Goal: Transaction & Acquisition: Purchase product/service

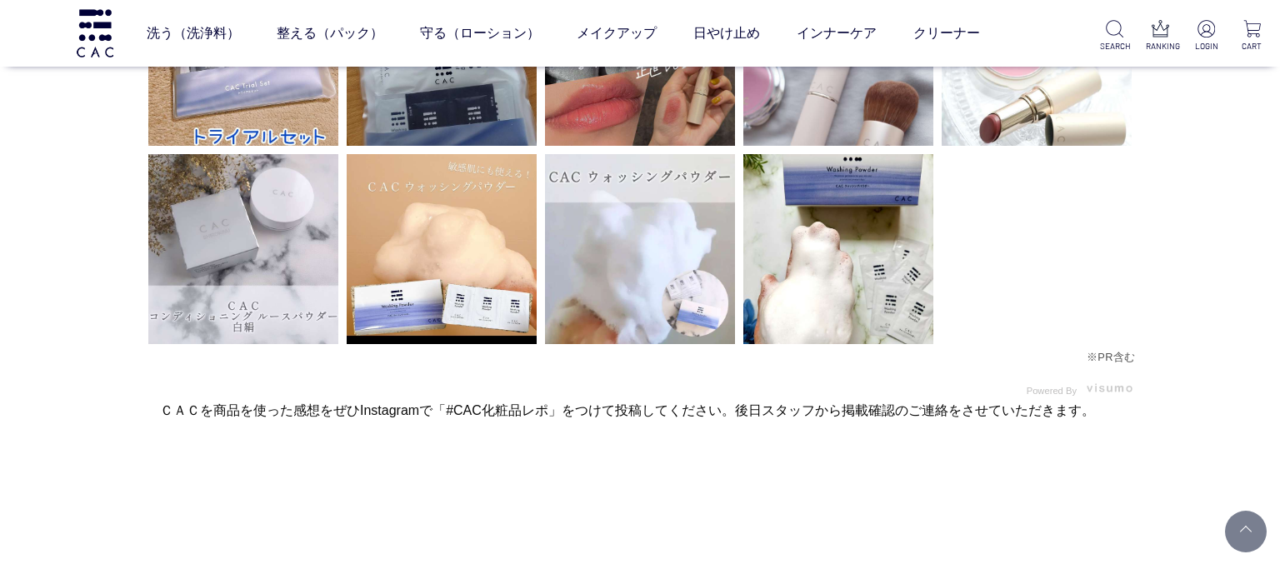
click at [1253, 526] on link at bounding box center [1246, 532] width 42 height 42
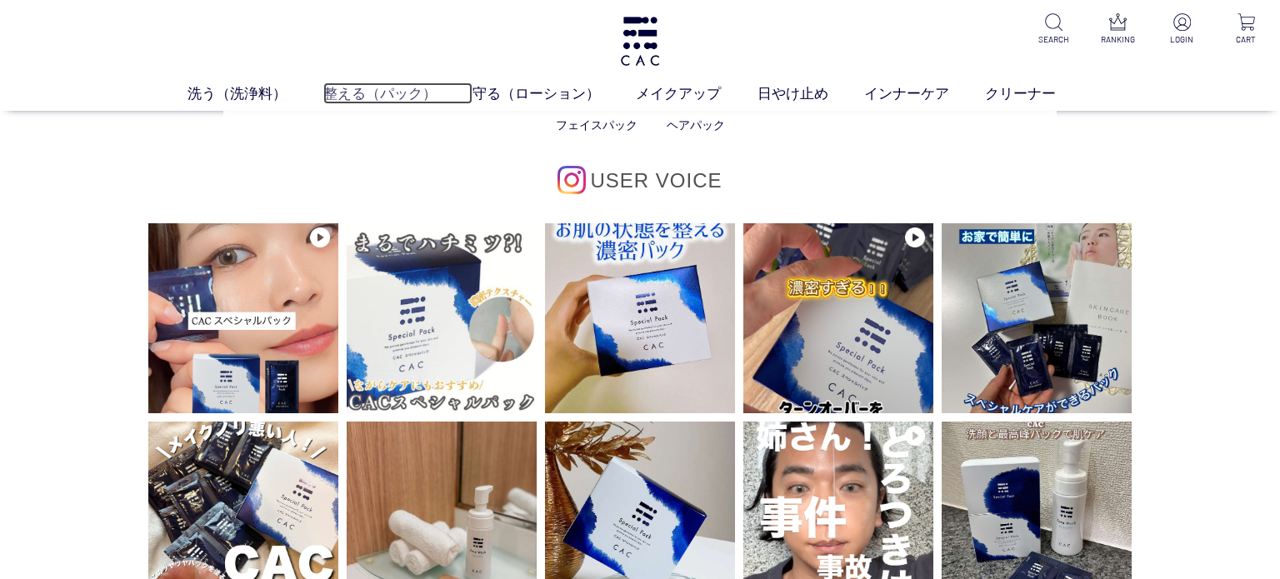
click at [352, 93] on link "整える（パック）" at bounding box center [397, 94] width 149 height 22
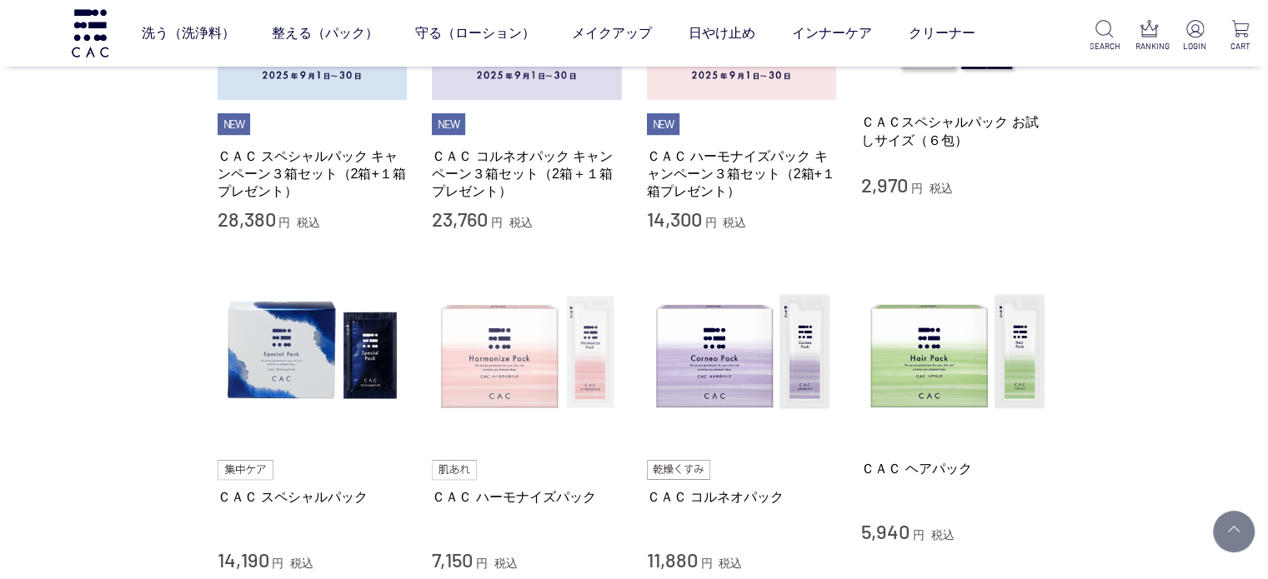
scroll to position [500, 0]
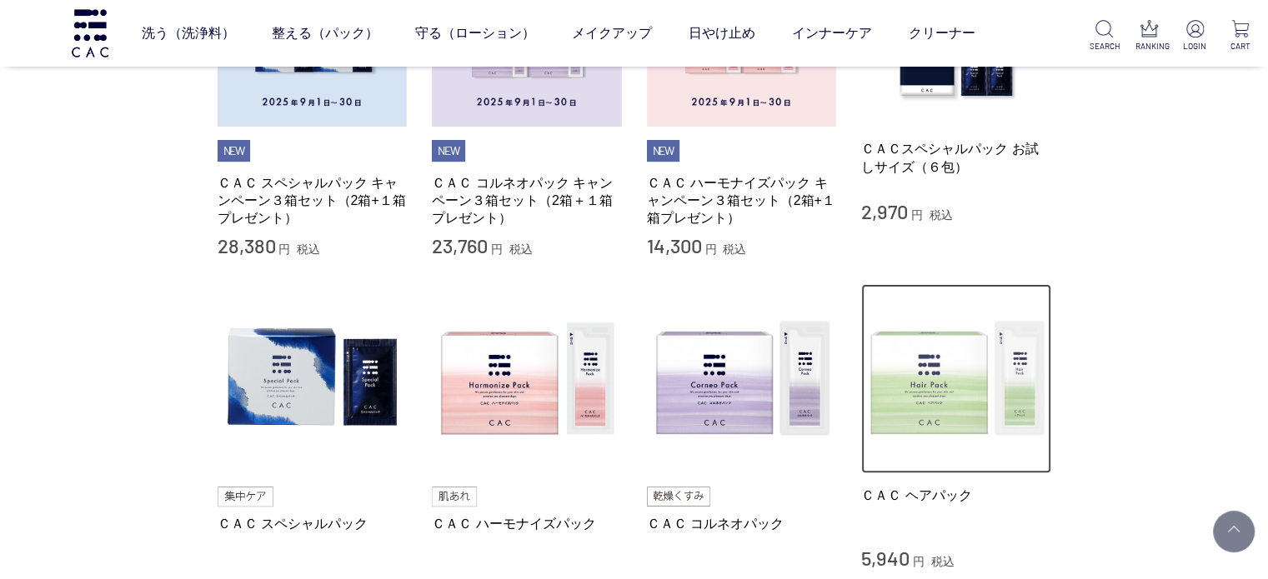
click at [1008, 412] on img at bounding box center [956, 379] width 190 height 190
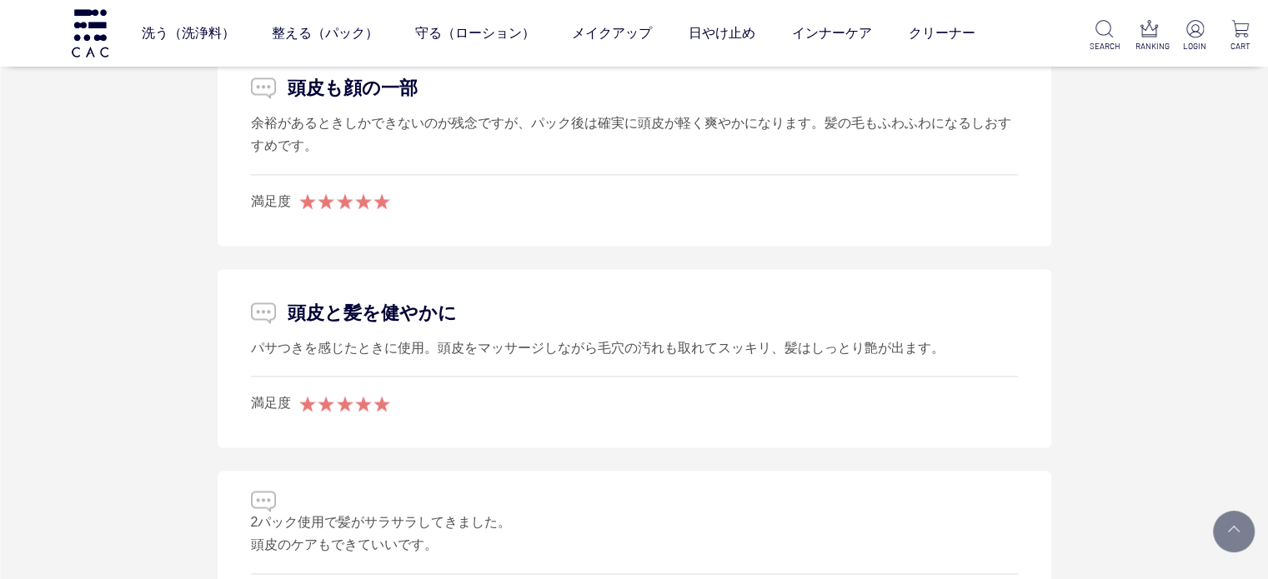
scroll to position [2500, 0]
